Goal: Task Accomplishment & Management: Manage account settings

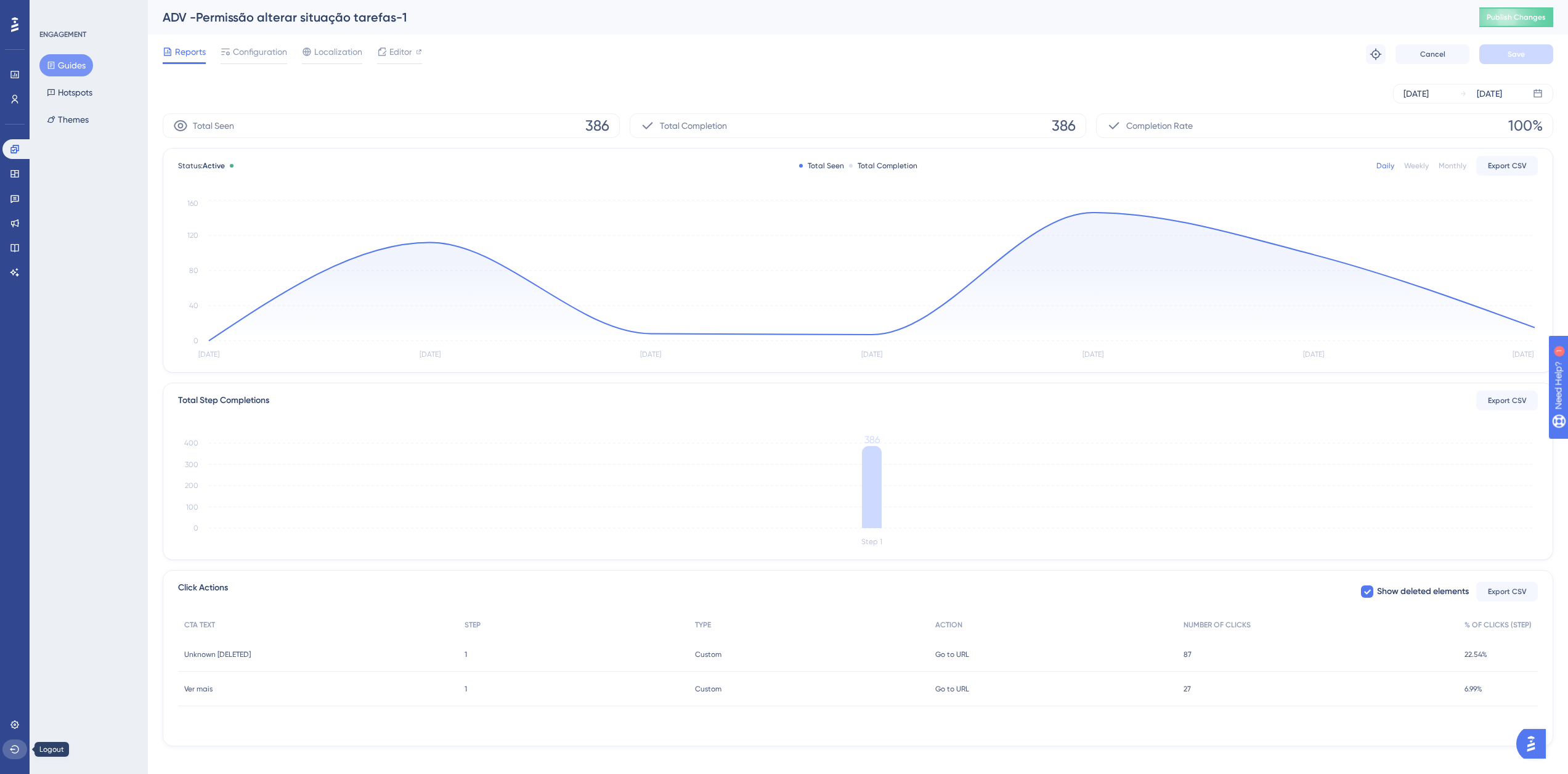
click at [15, 752] on icon at bounding box center [14, 749] width 10 height 10
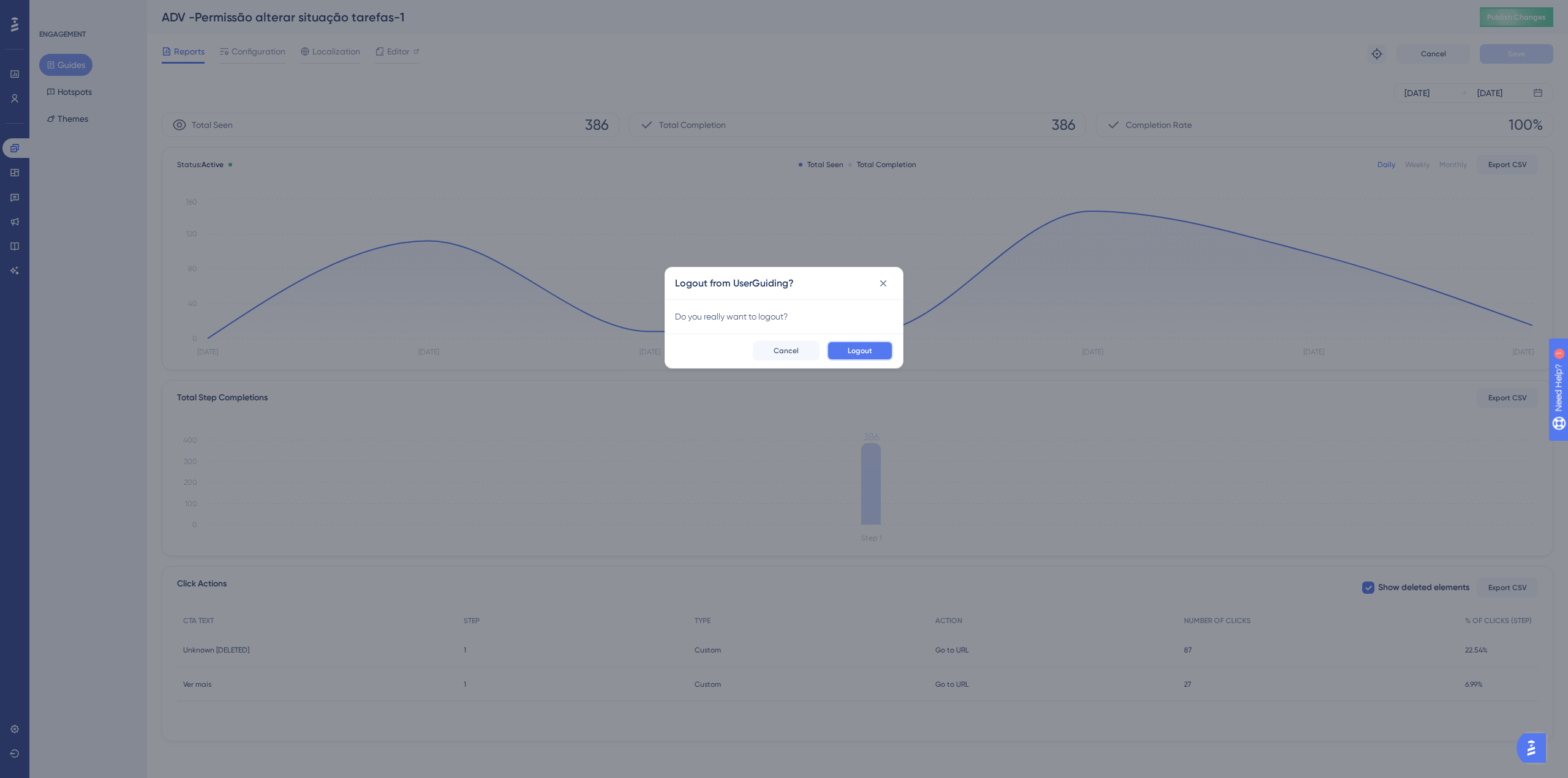
click at [867, 350] on span "Logout" at bounding box center [860, 350] width 24 height 10
